Goal: Information Seeking & Learning: Learn about a topic

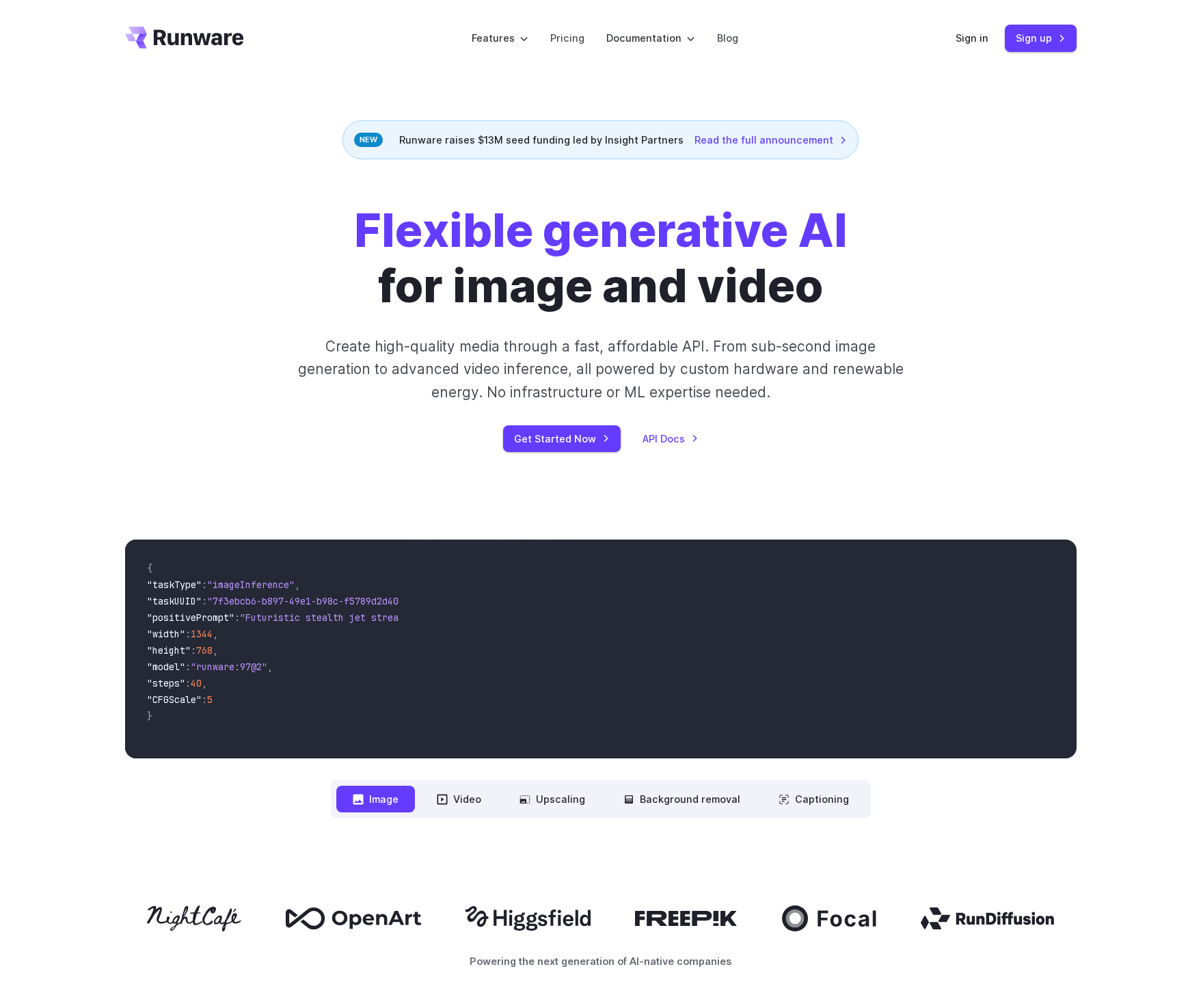
click at [1027, 272] on div "Flexible generative AI for image and video Create high-quality media through a …" at bounding box center [601, 327] width 952 height 249
click at [190, 35] on icon "Go to /" at bounding box center [199, 37] width 90 height 16
click at [1117, 51] on div "Features Tasks Image generation Video generation Sonic Inference Engine™ Models…" at bounding box center [600, 38] width 1201 height 76
